Goal: Information Seeking & Learning: Check status

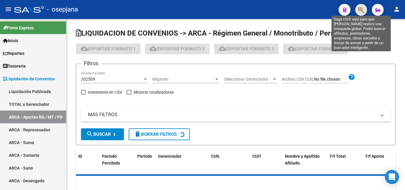
click at [362, 7] on icon "button" at bounding box center [361, 10] width 6 height 7
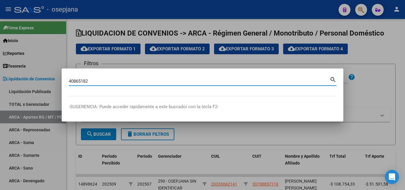
type input "40865182"
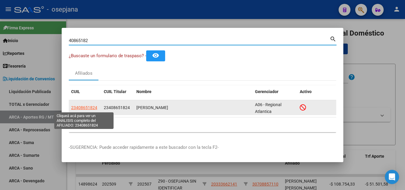
click at [84, 108] on span "23408651824" at bounding box center [84, 107] width 26 height 5
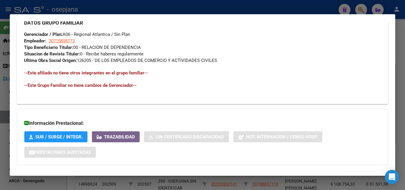
scroll to position [338, 0]
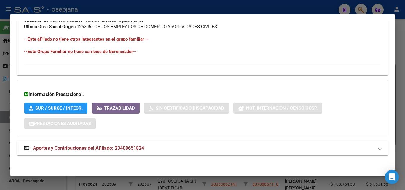
click at [141, 146] on span "Aportes y Contribuciones del Afiliado: 23408651824" at bounding box center [88, 148] width 111 height 6
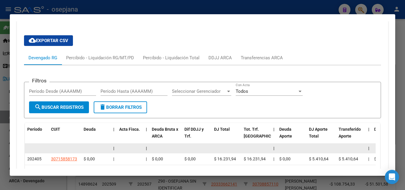
scroll to position [471, 0]
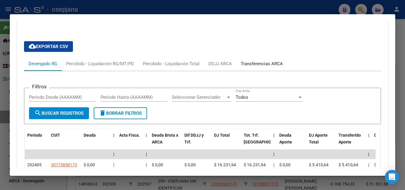
click at [248, 60] on div "Transferencias ARCA" at bounding box center [262, 63] width 42 height 7
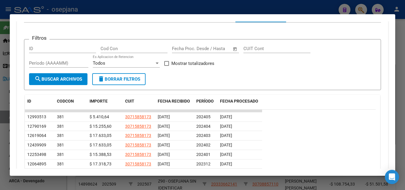
scroll to position [530, 0]
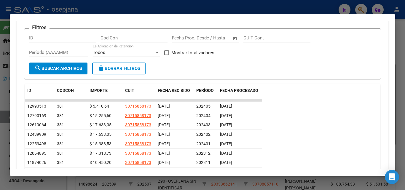
click at [204, 8] on div at bounding box center [202, 95] width 405 height 190
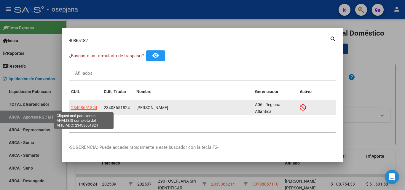
click at [94, 106] on span "23408651824" at bounding box center [84, 107] width 26 height 5
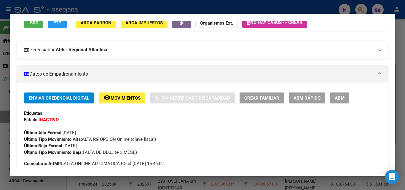
scroll to position [89, 0]
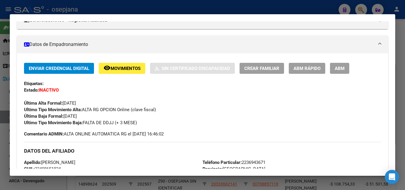
drag, startPoint x: 42, startPoint y: 10, endPoint x: 77, endPoint y: 9, distance: 34.7
click at [42, 10] on div at bounding box center [202, 95] width 405 height 190
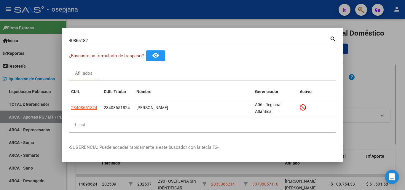
click at [105, 8] on div at bounding box center [202, 95] width 405 height 190
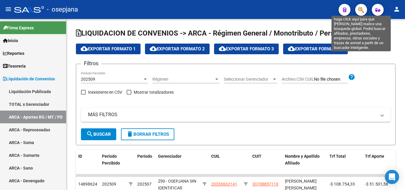
click at [360, 11] on icon "button" at bounding box center [361, 10] width 6 height 7
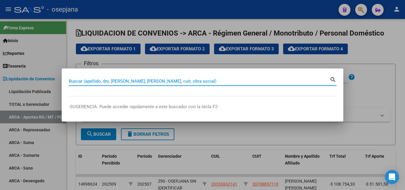
paste input "11714138"
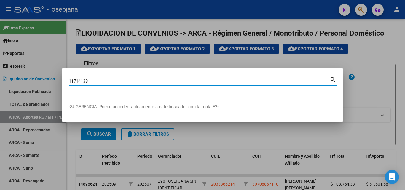
type input "11714138"
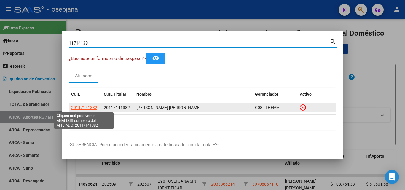
click at [95, 106] on span "20117141382" at bounding box center [84, 107] width 26 height 5
type textarea "20117141382"
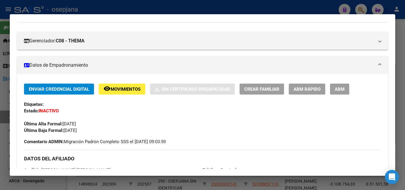
scroll to position [30, 0]
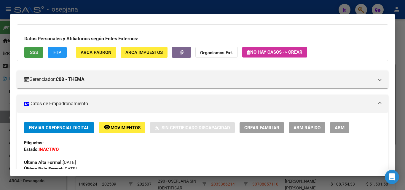
click at [29, 50] on button "SSS" at bounding box center [33, 52] width 19 height 11
